Goal: Task Accomplishment & Management: Manage account settings

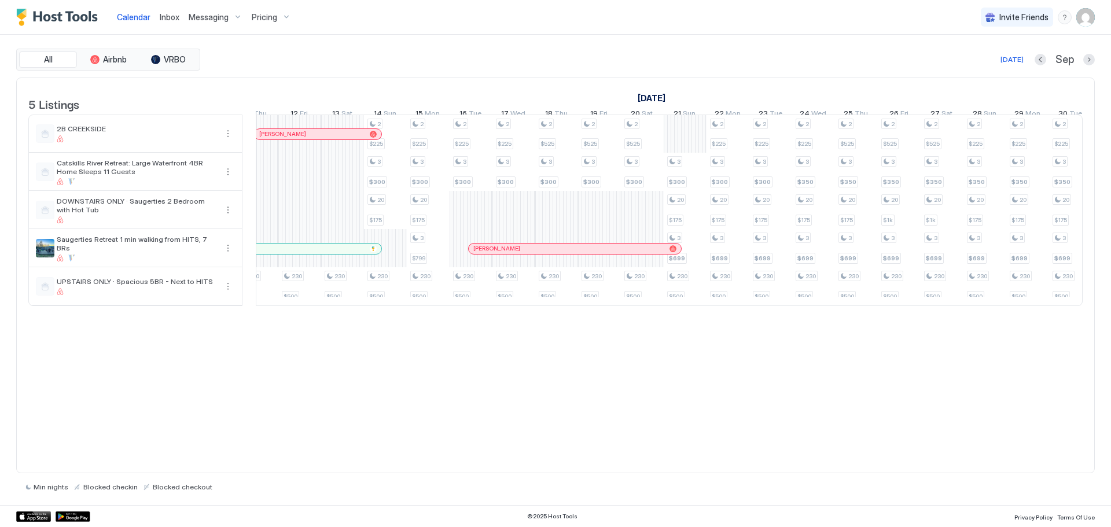
scroll to position [0, 1051]
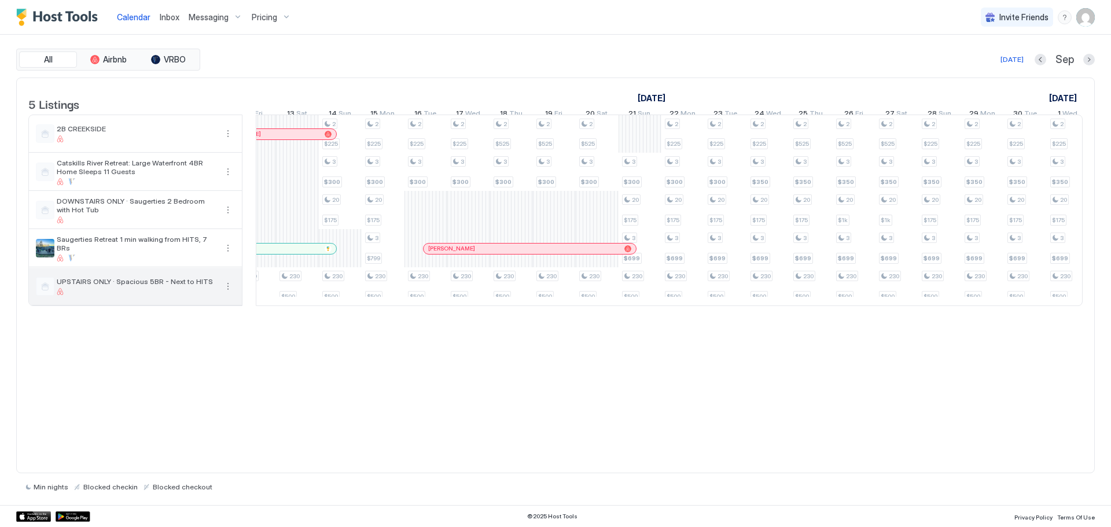
click at [233, 293] on button "More options" at bounding box center [228, 287] width 14 height 14
click at [211, 354] on div "Listing Settings" at bounding box center [202, 348] width 74 height 19
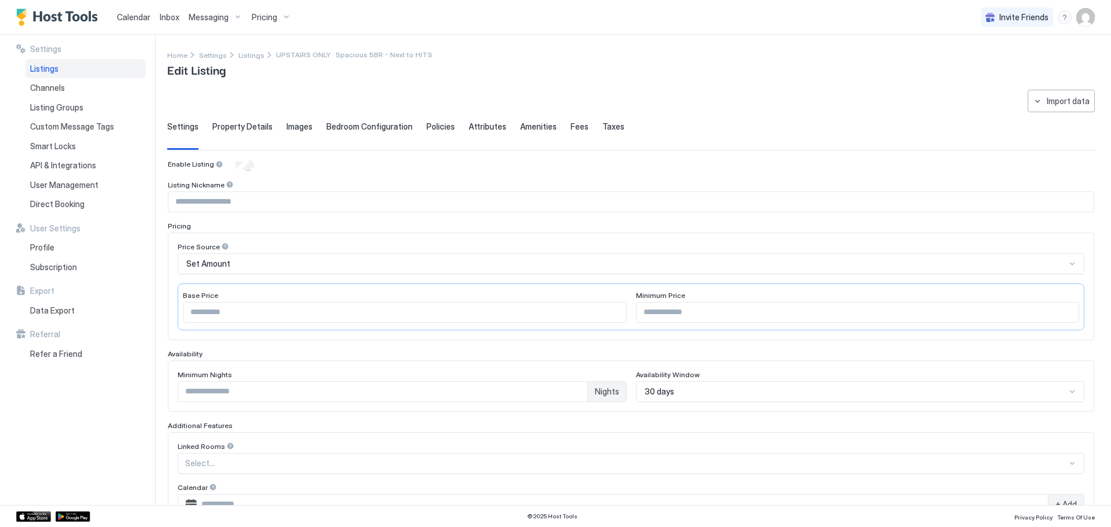
click at [134, 16] on span "Calendar" at bounding box center [134, 17] width 34 height 10
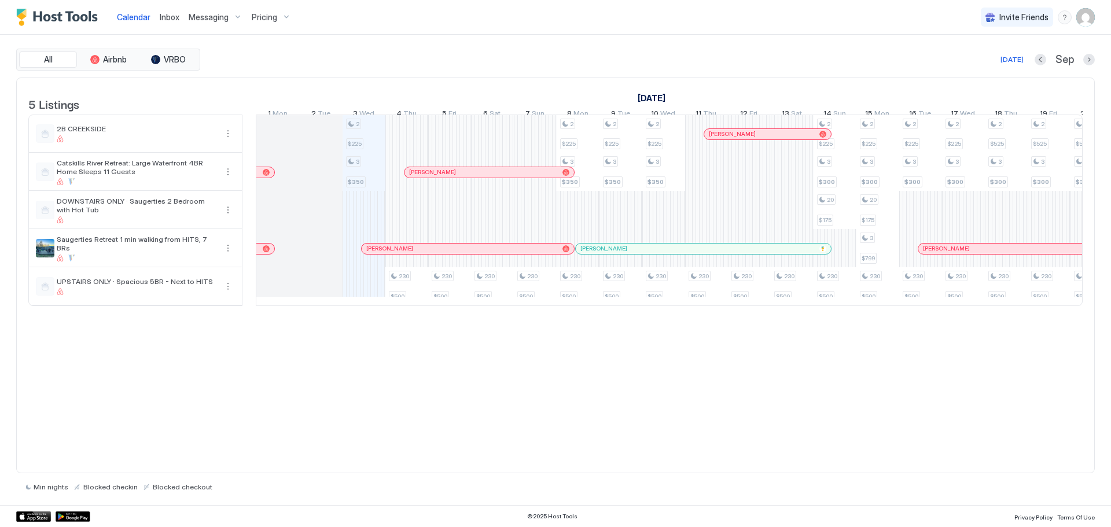
scroll to position [0, 550]
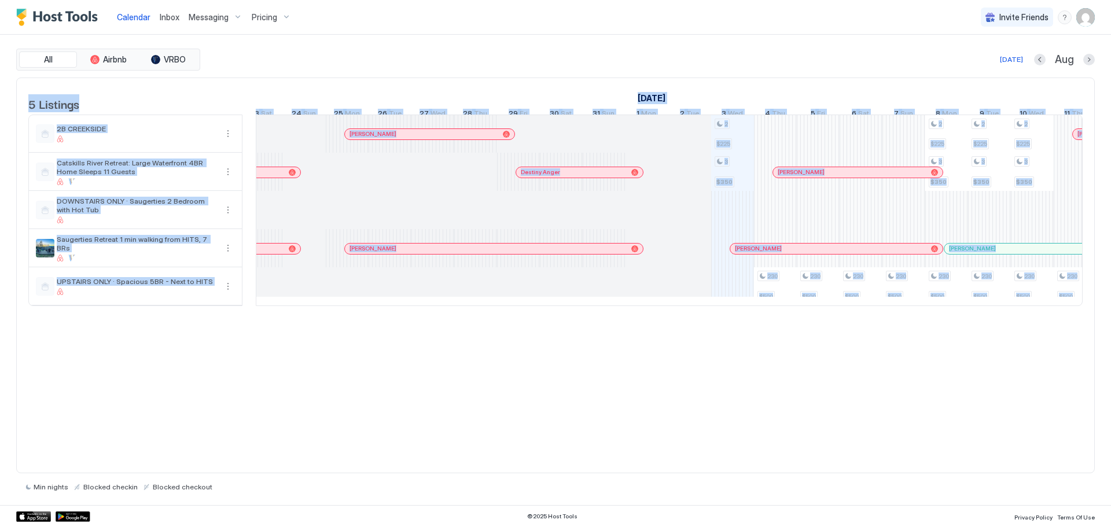
drag, startPoint x: 550, startPoint y: 323, endPoint x: 519, endPoint y: 325, distance: 30.8
click at [519, 318] on div "5 Listings [DATE] [DATE] [DATE] 19 Tue 20 Wed 21 Thu 22 Fri 23 Sat 24 Sun 25 Mo…" at bounding box center [556, 198] width 1078 height 240
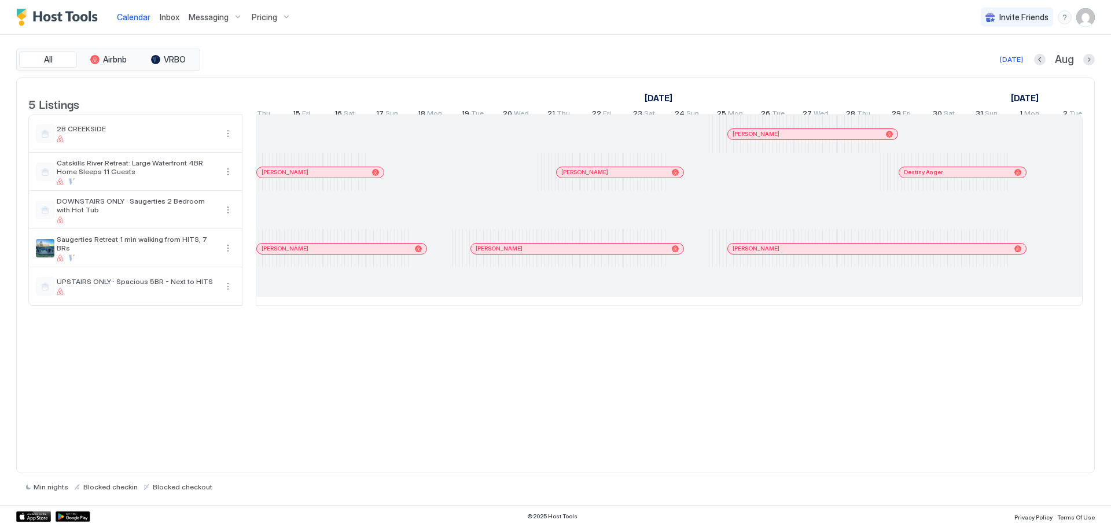
click at [987, 318] on div "5 Listings [DATE] [DATE] [DATE] 30 Wed 31 Thu 1 Fri 2 Sat 3 Sun 4 Mon 5 Tue 6 W…" at bounding box center [556, 198] width 1078 height 240
